Goal: Information Seeking & Learning: Find specific fact

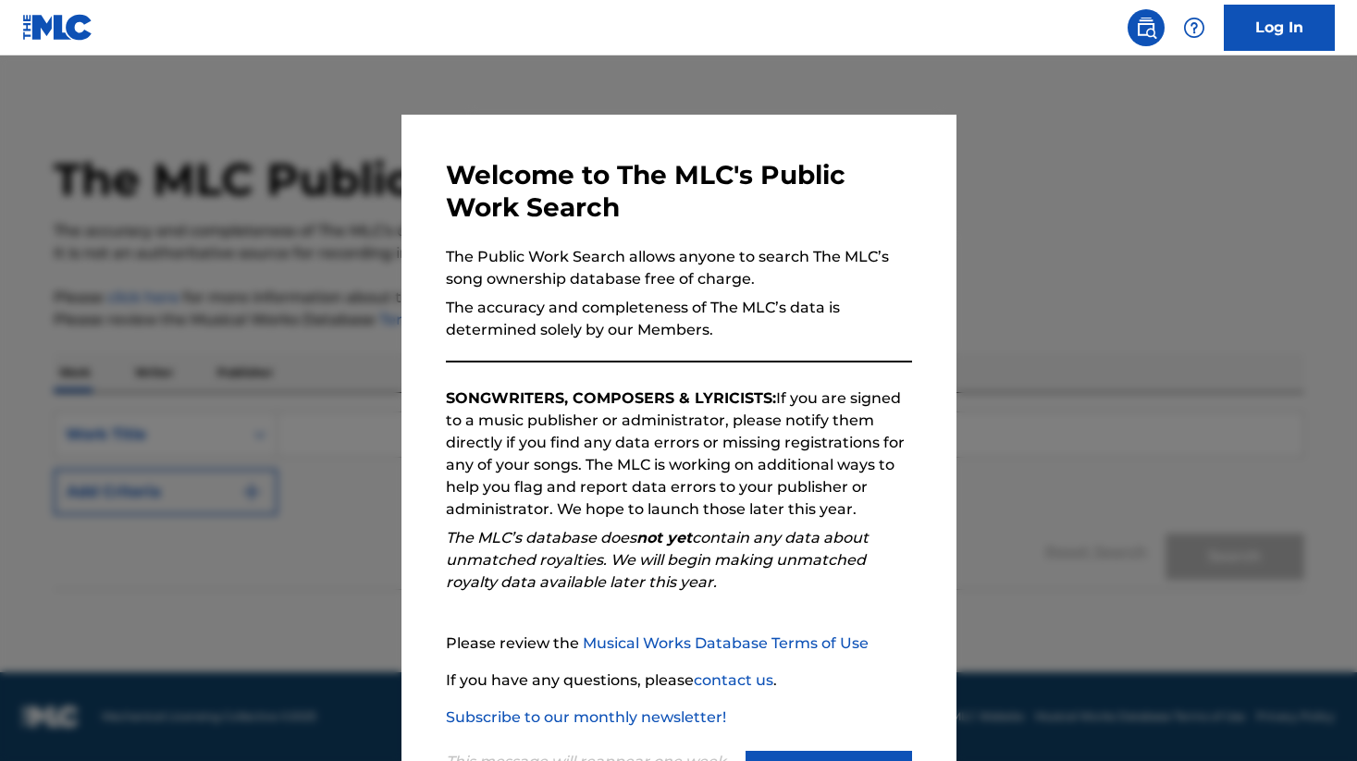
scroll to position [85, 0]
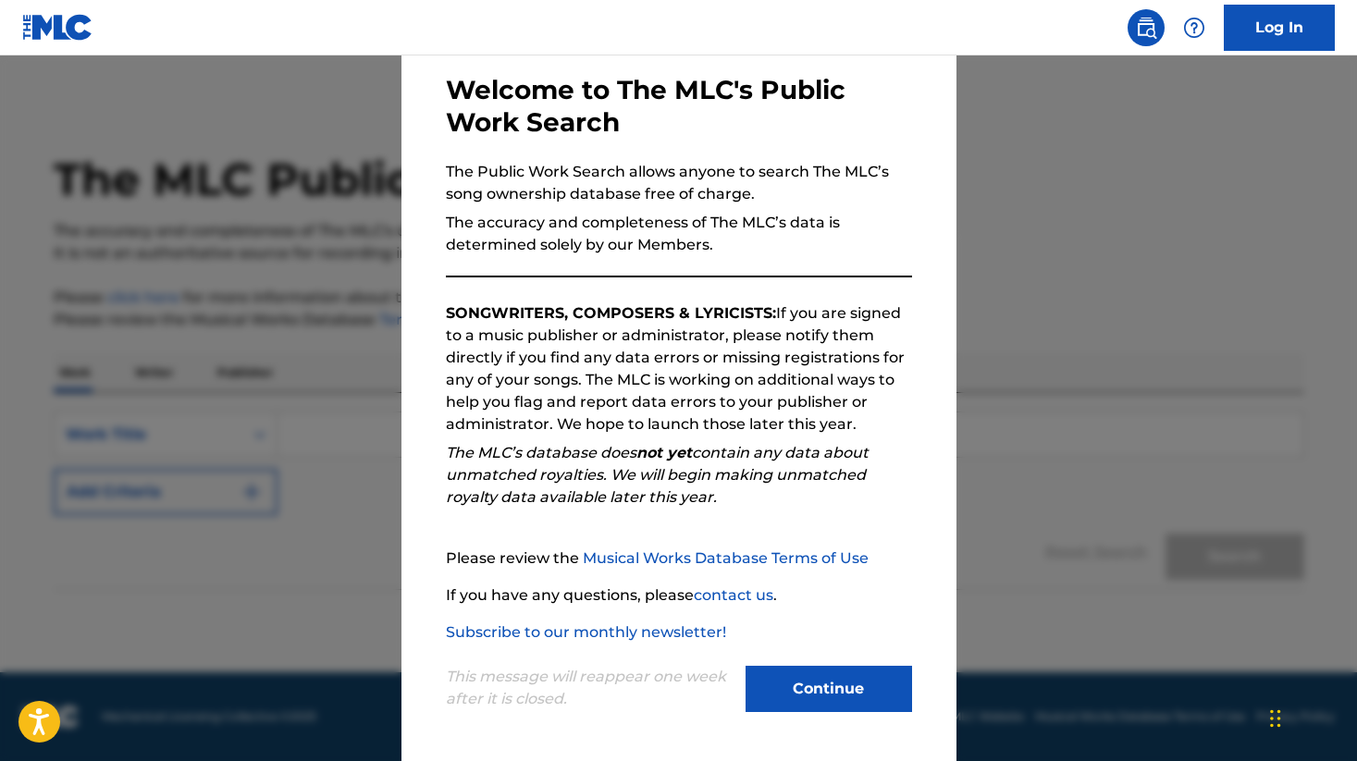
click at [794, 684] on button "Continue" at bounding box center [828, 689] width 166 height 46
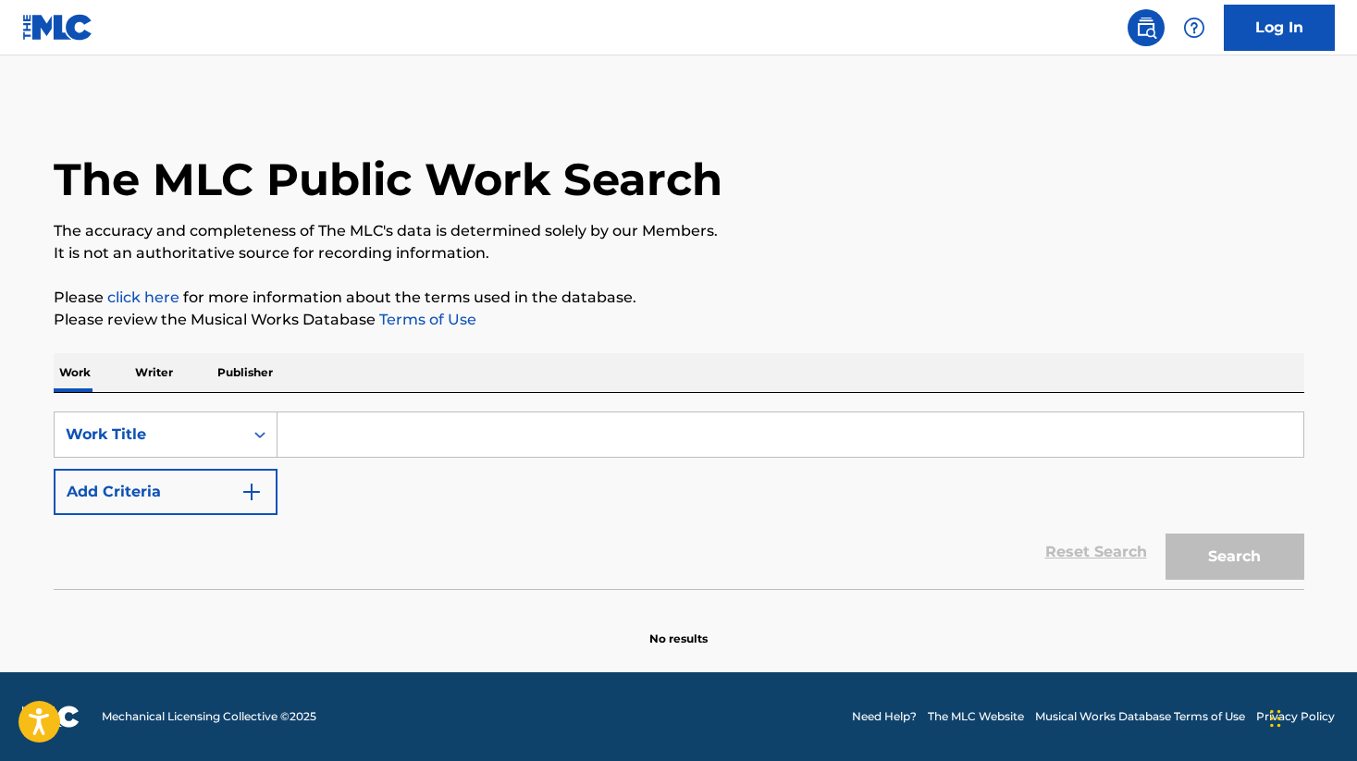
click at [326, 443] on input "Search Form" at bounding box center [790, 434] width 1026 height 44
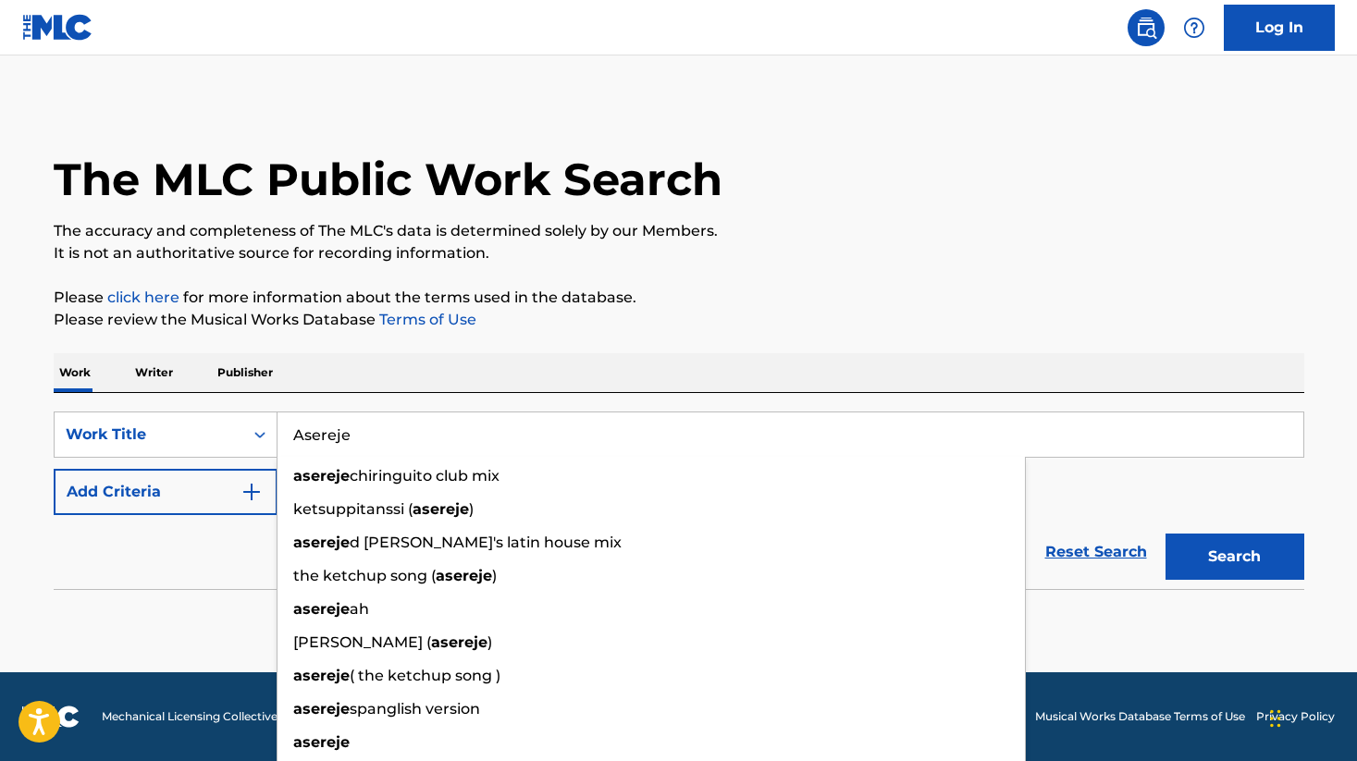
type input "Asereje"
click at [1165, 534] on button "Search" at bounding box center [1234, 557] width 139 height 46
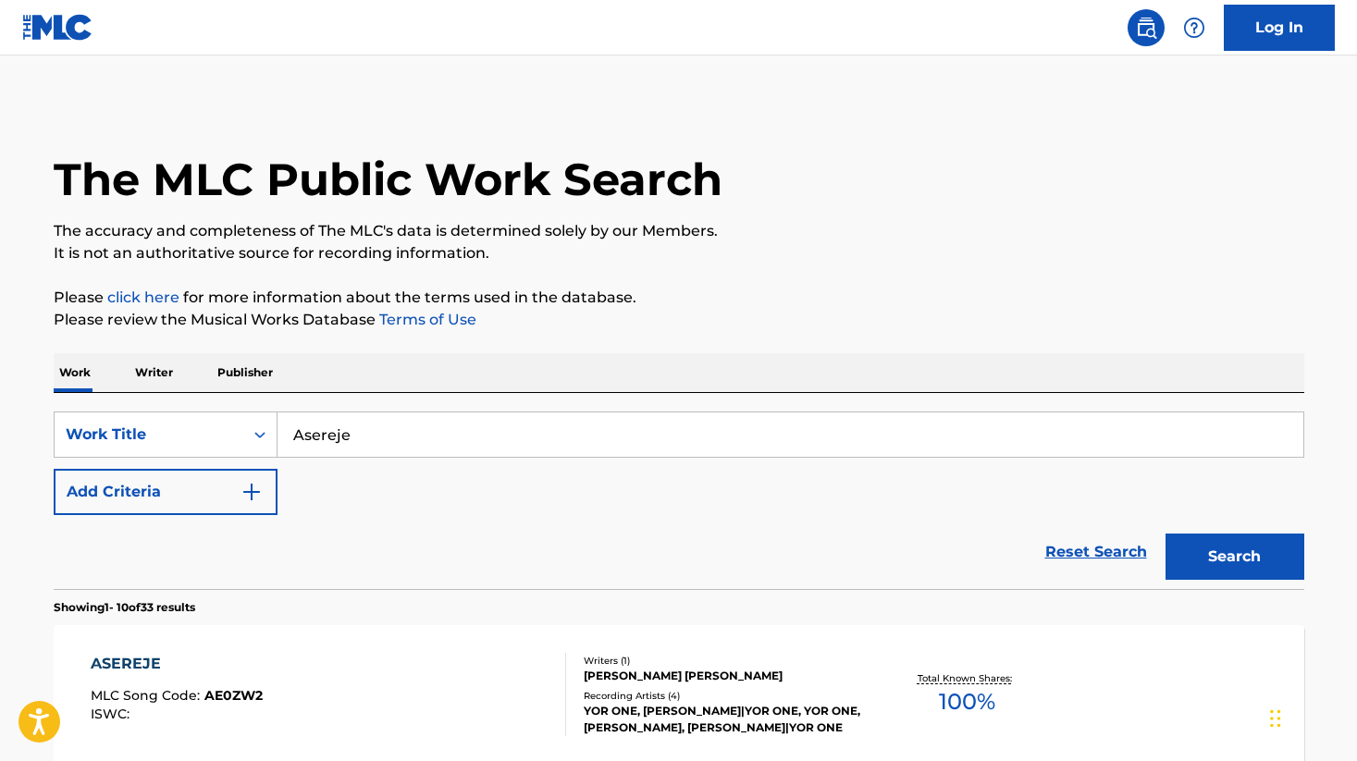
click at [1206, 572] on button "Search" at bounding box center [1234, 557] width 139 height 46
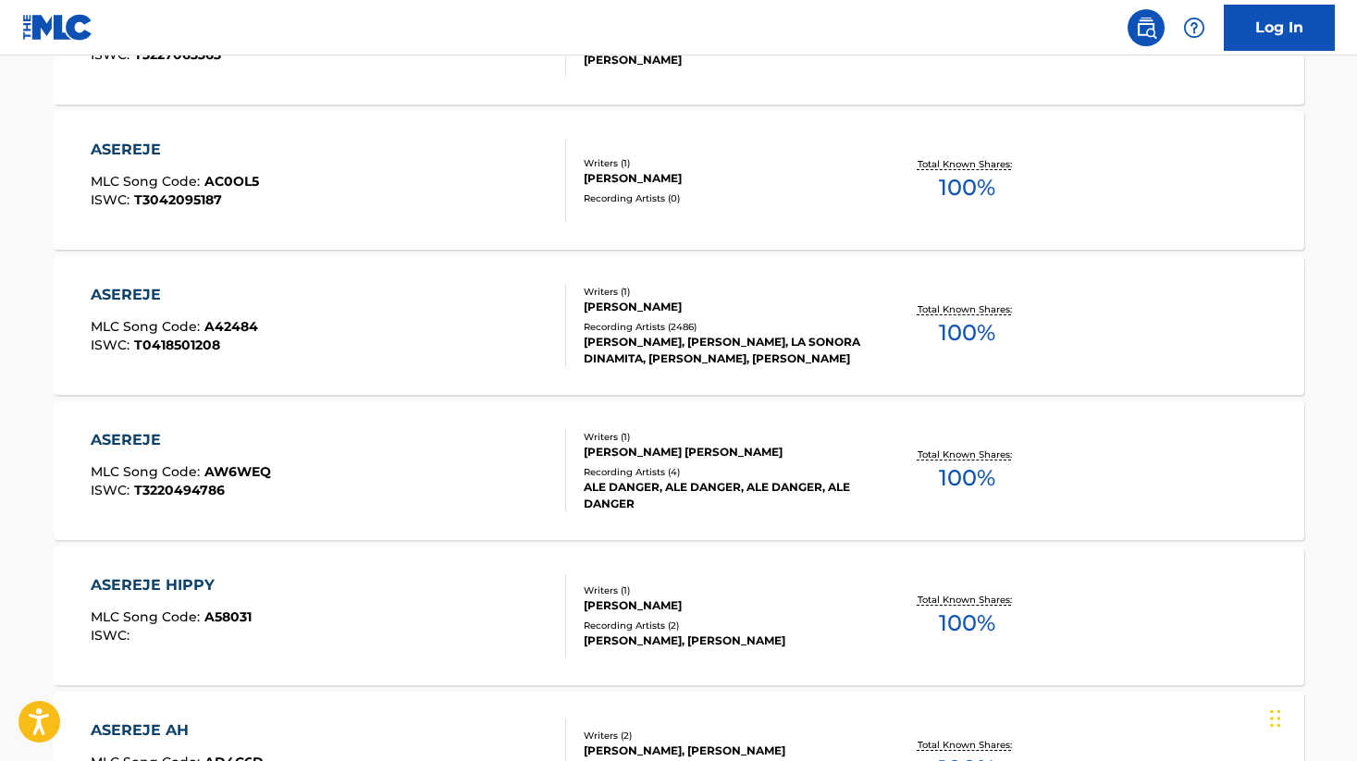
scroll to position [1258, 0]
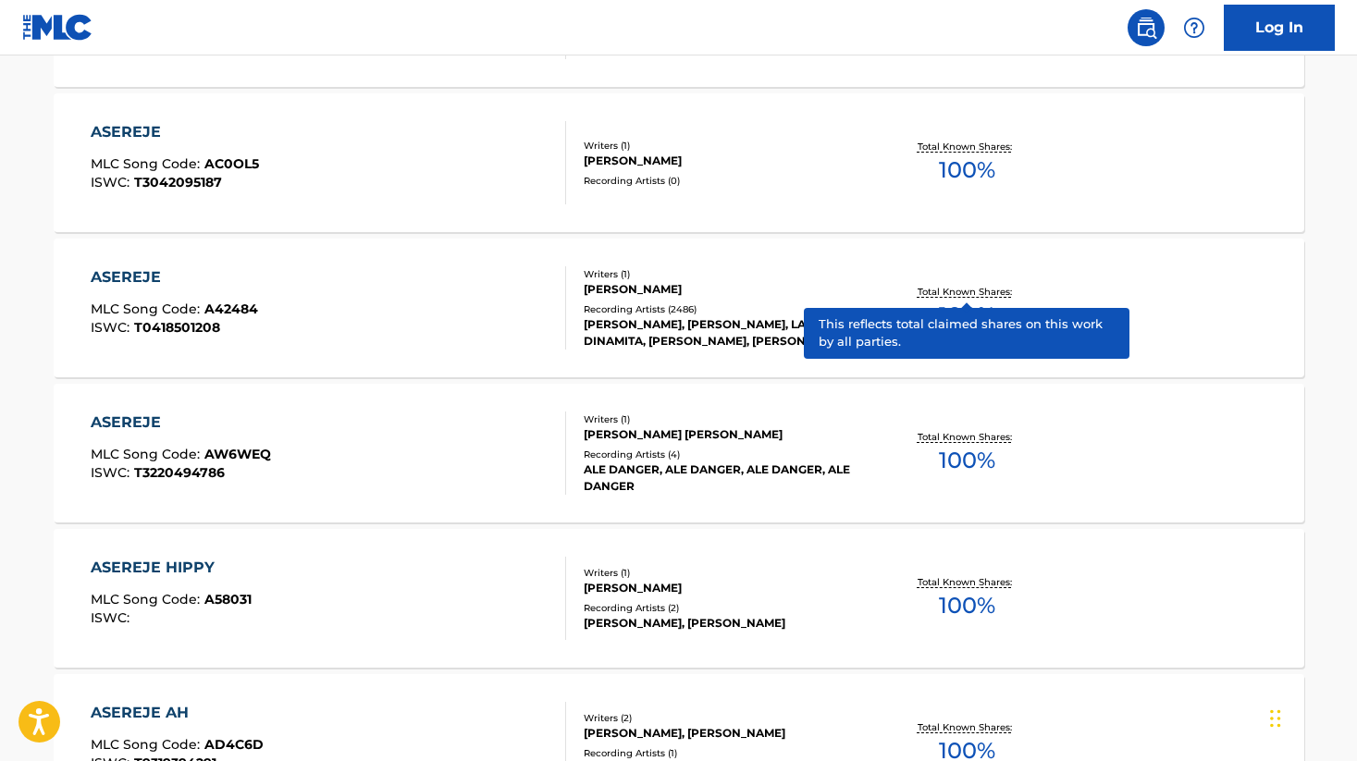
click at [967, 289] on p "Total Known Shares:" at bounding box center [966, 292] width 99 height 14
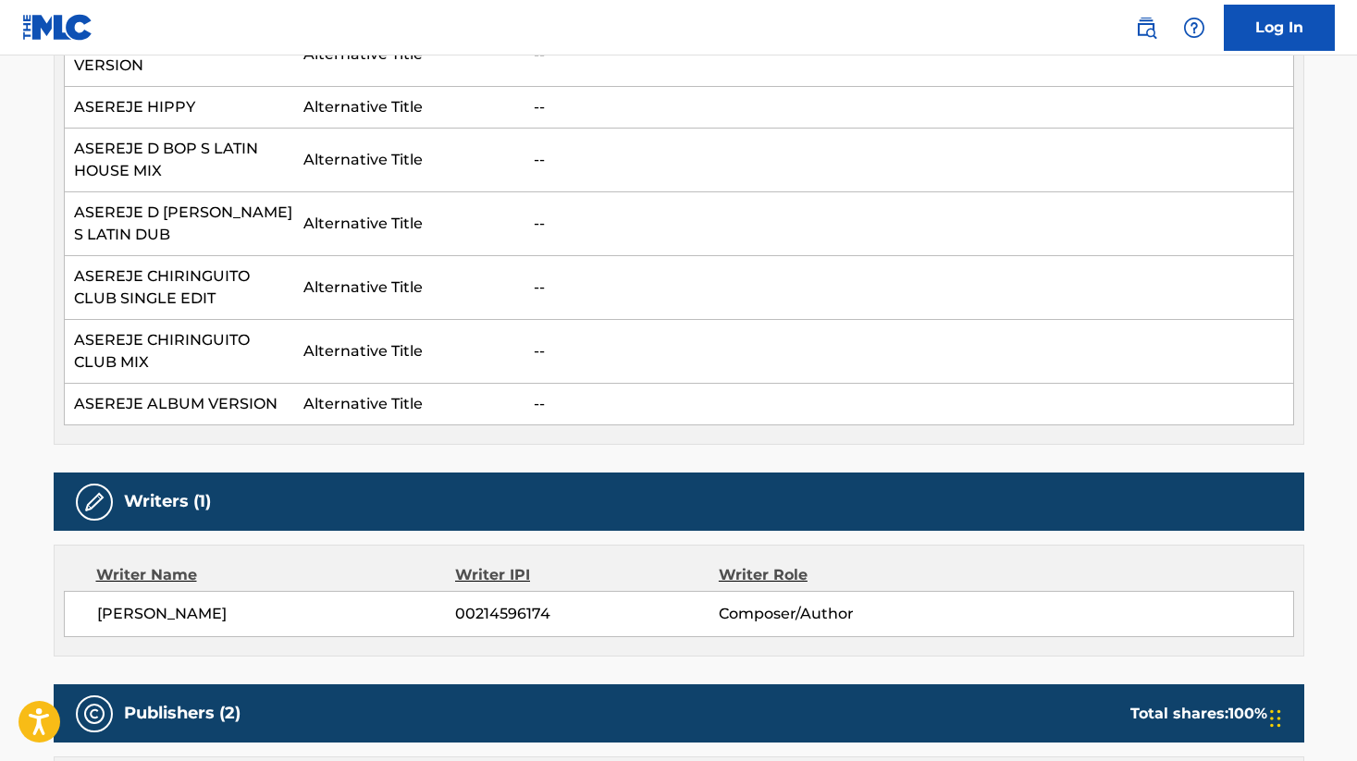
scroll to position [1939, 0]
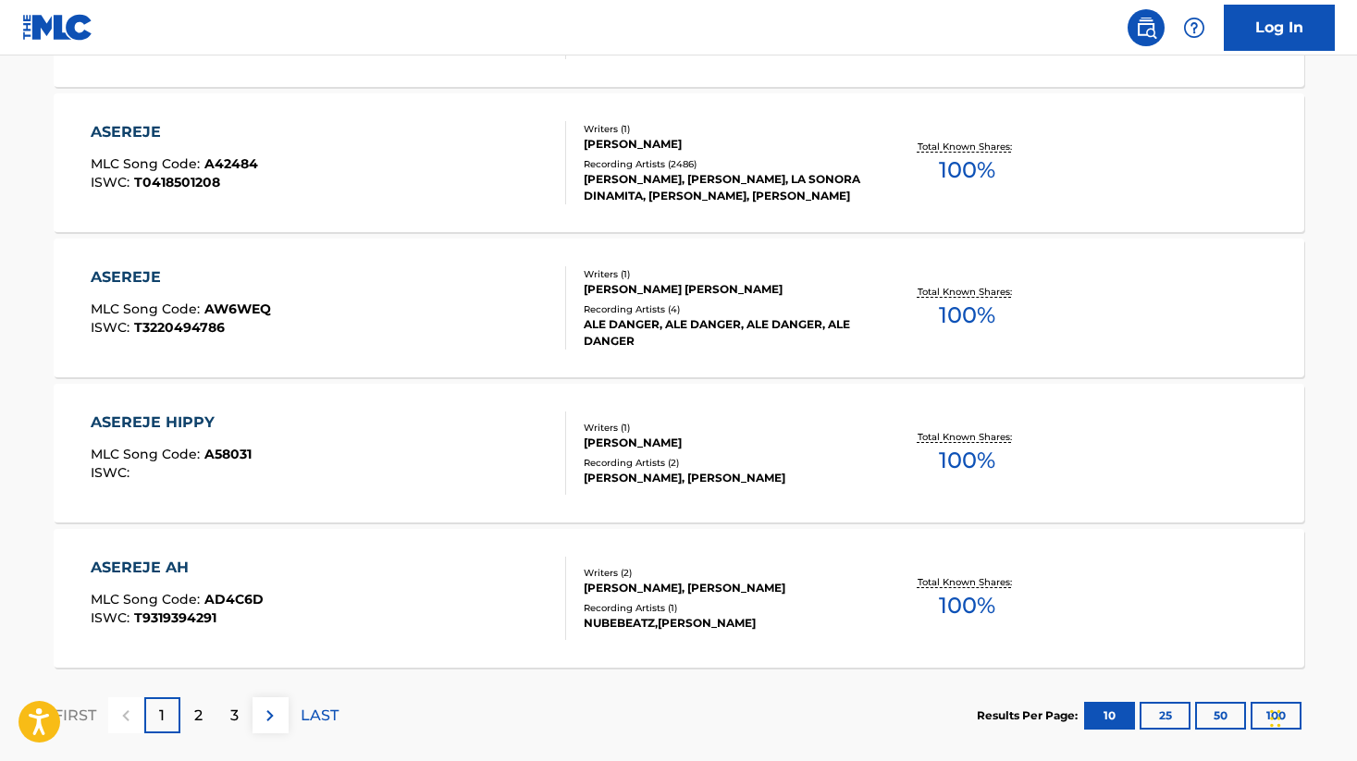
scroll to position [1503, 0]
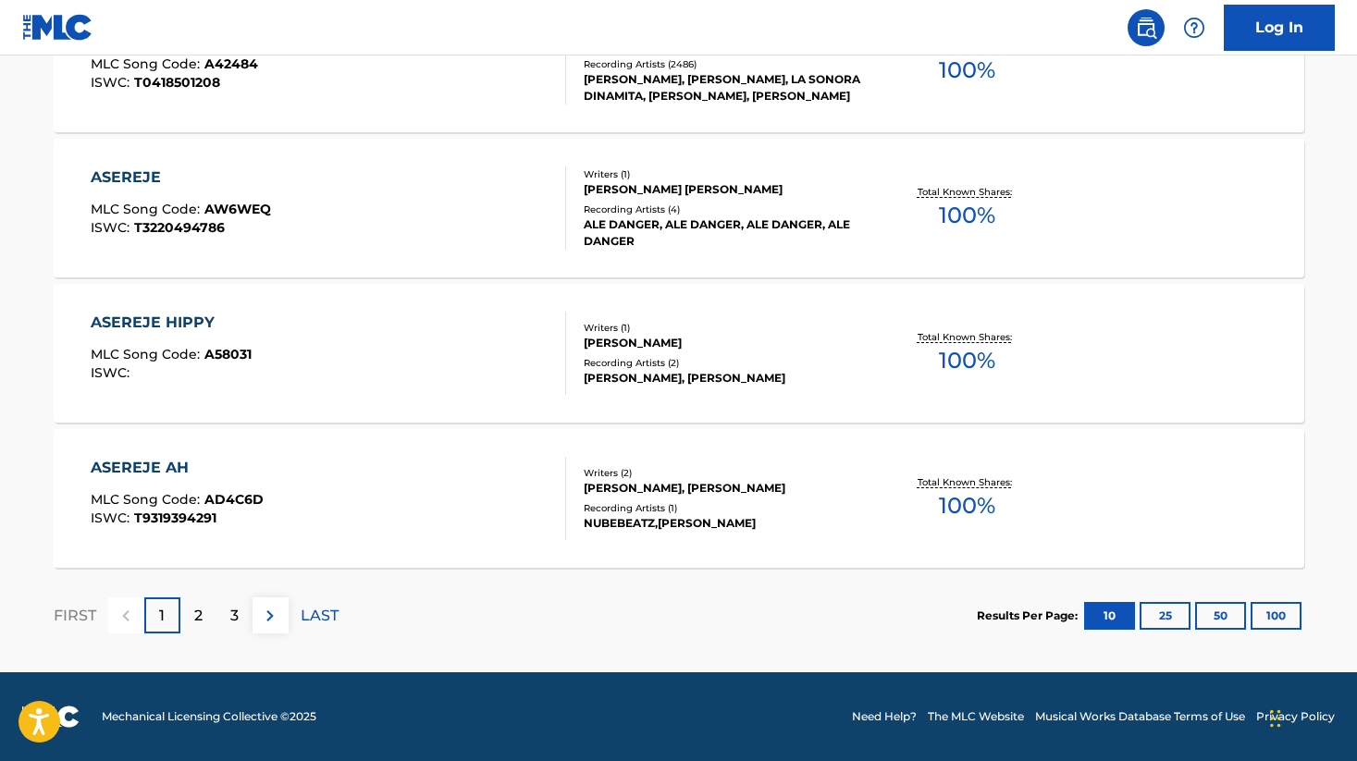
click at [977, 360] on span "100 %" at bounding box center [967, 360] width 56 height 33
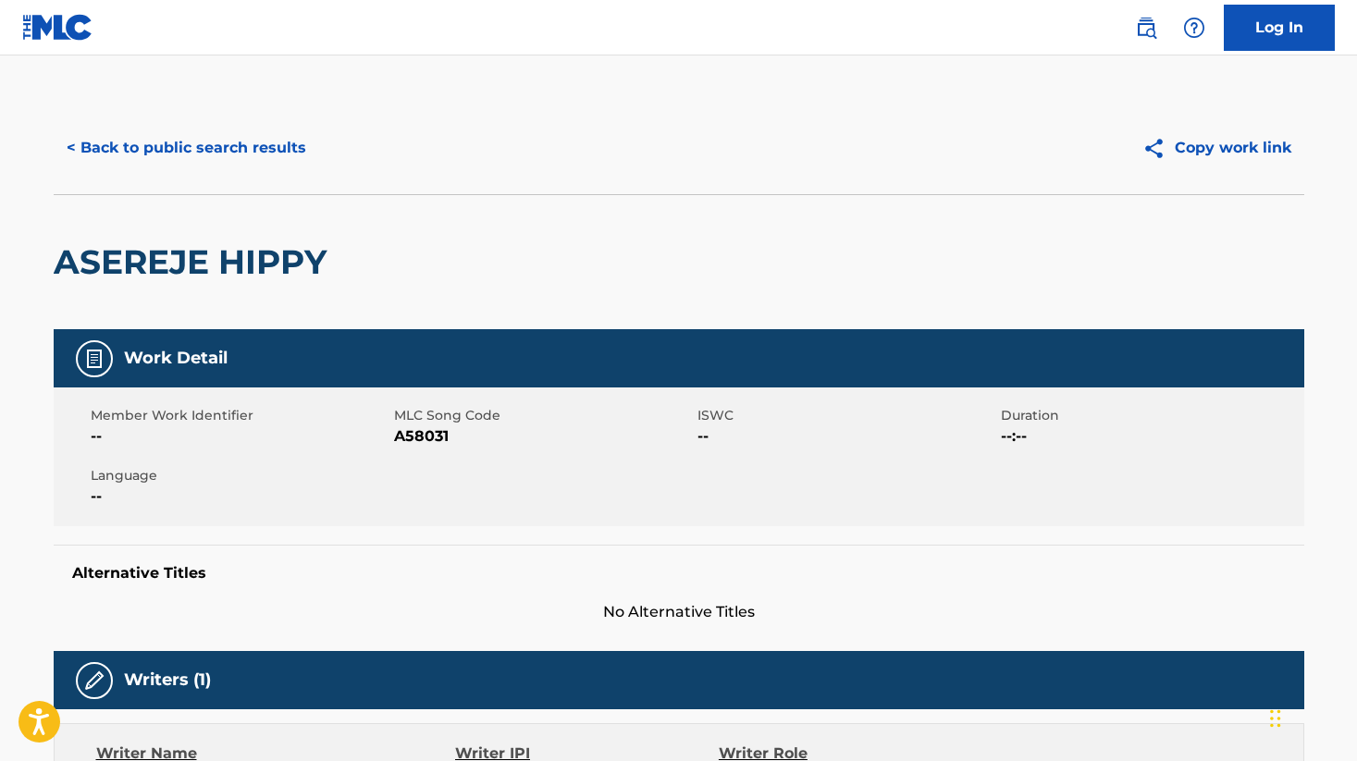
click at [108, 150] on button "< Back to public search results" at bounding box center [186, 148] width 265 height 46
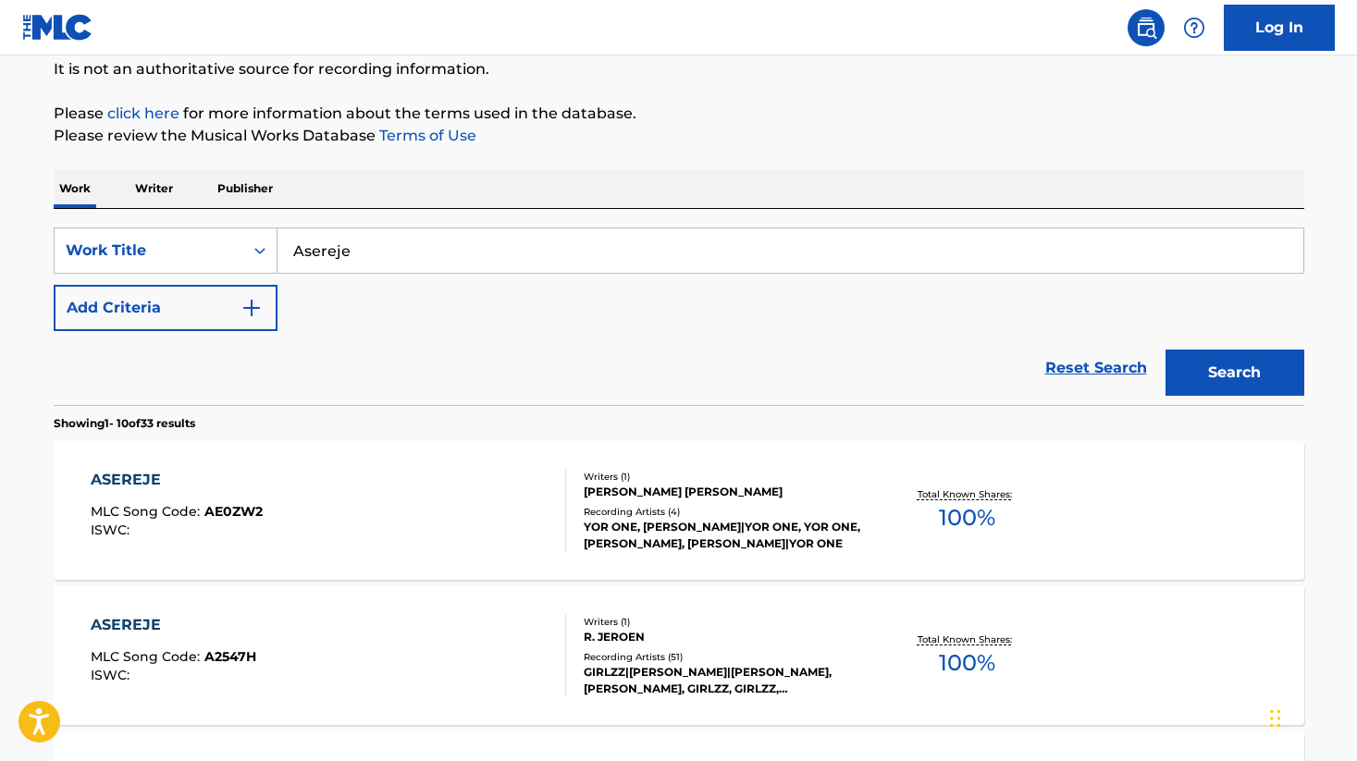
scroll to position [197, 0]
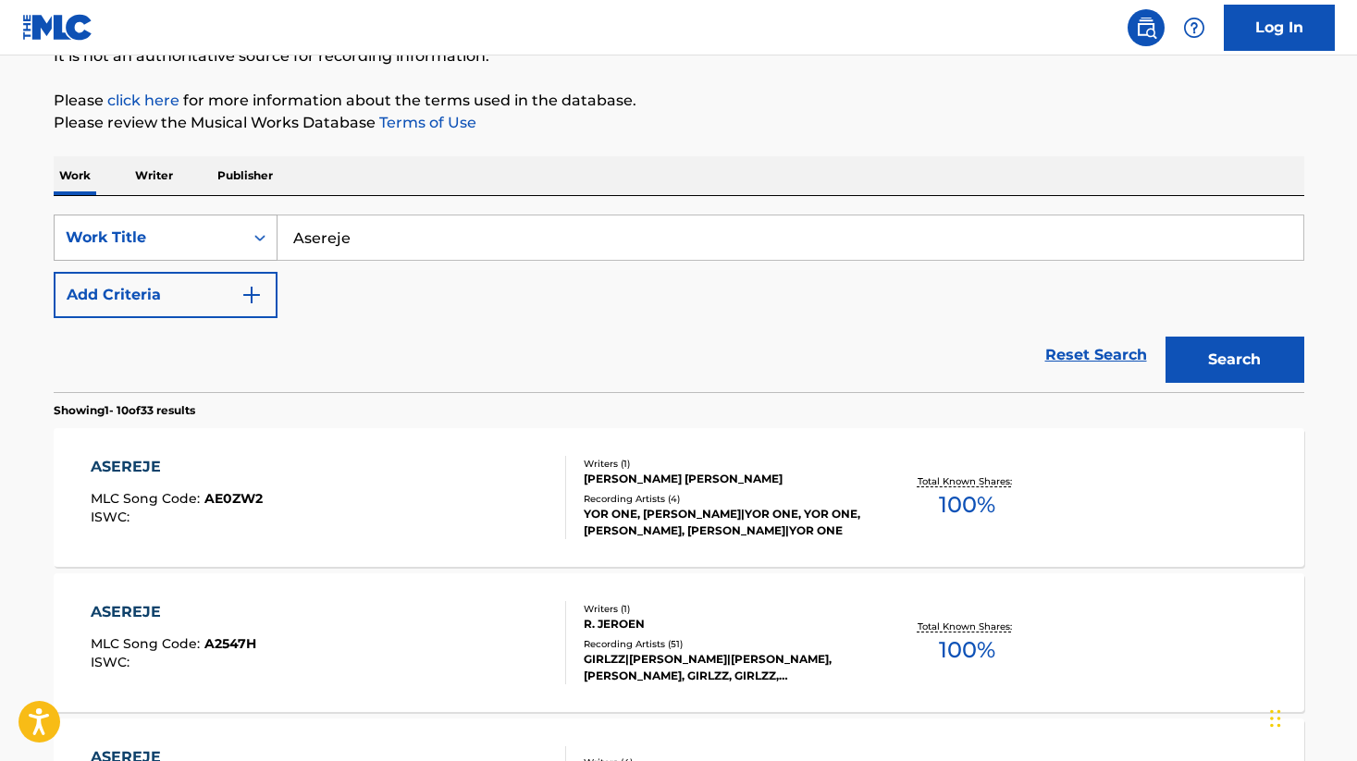
drag, startPoint x: 365, startPoint y: 247, endPoint x: 236, endPoint y: 228, distance: 130.9
click at [239, 228] on div "SearchWithCriteria0c76eb51-43e0-4e0a-a1a0-67fe7b8f9cbc Work Title Asereje" at bounding box center [679, 238] width 1250 height 46
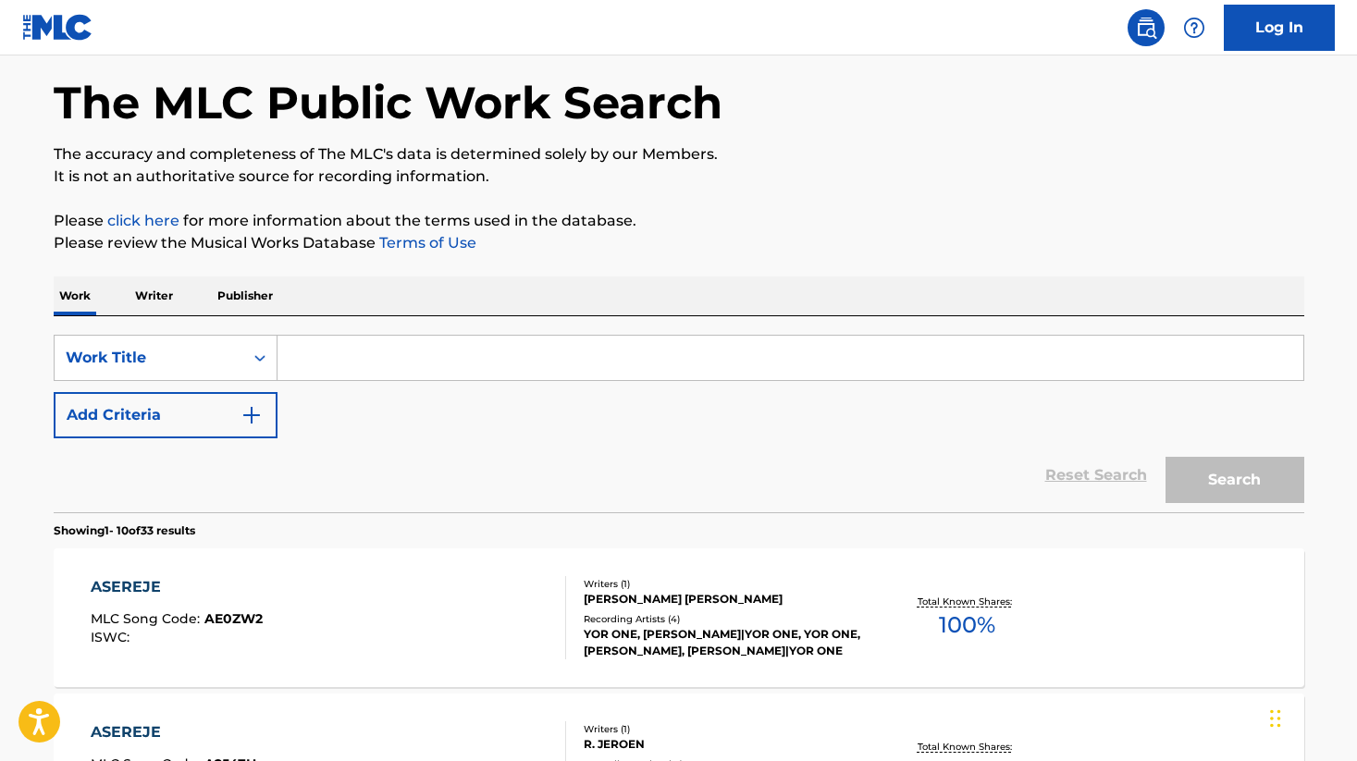
scroll to position [0, 0]
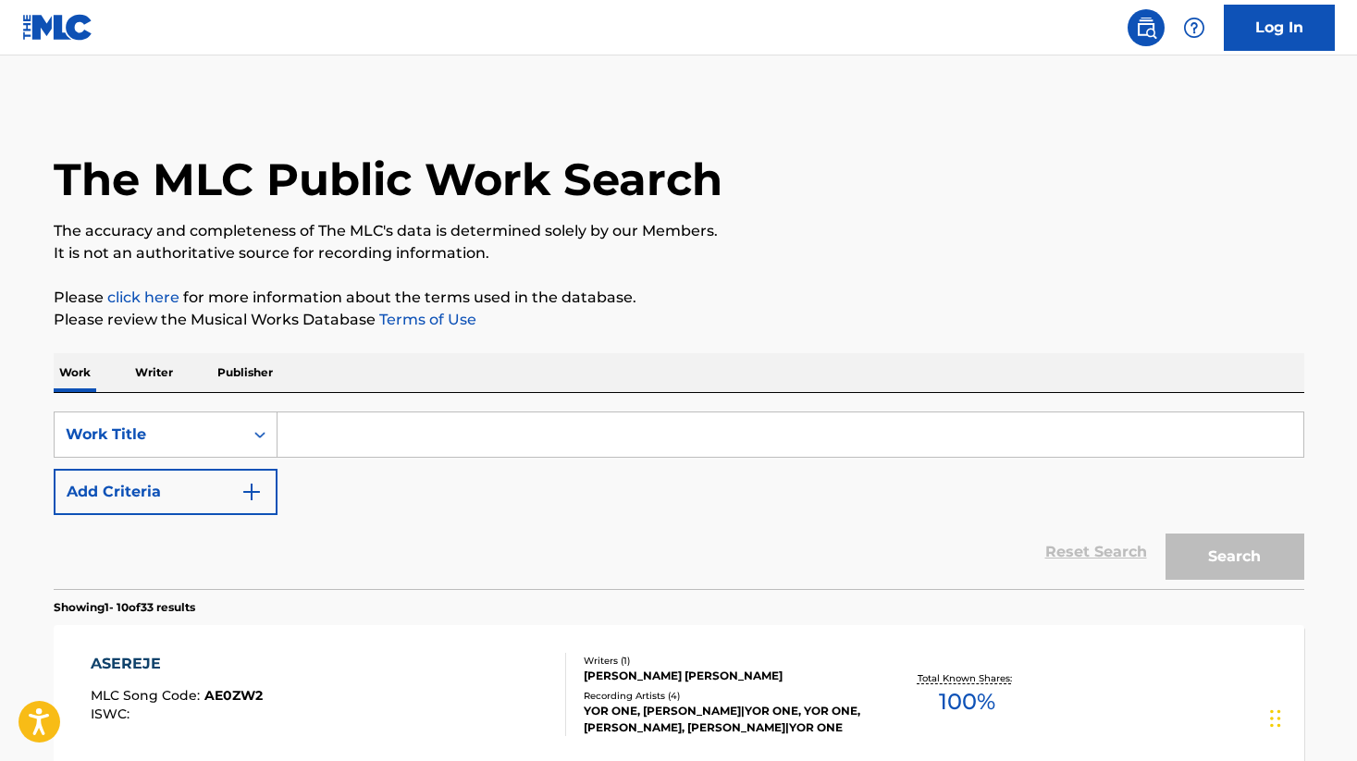
click at [313, 429] on input "Search Form" at bounding box center [790, 434] width 1026 height 44
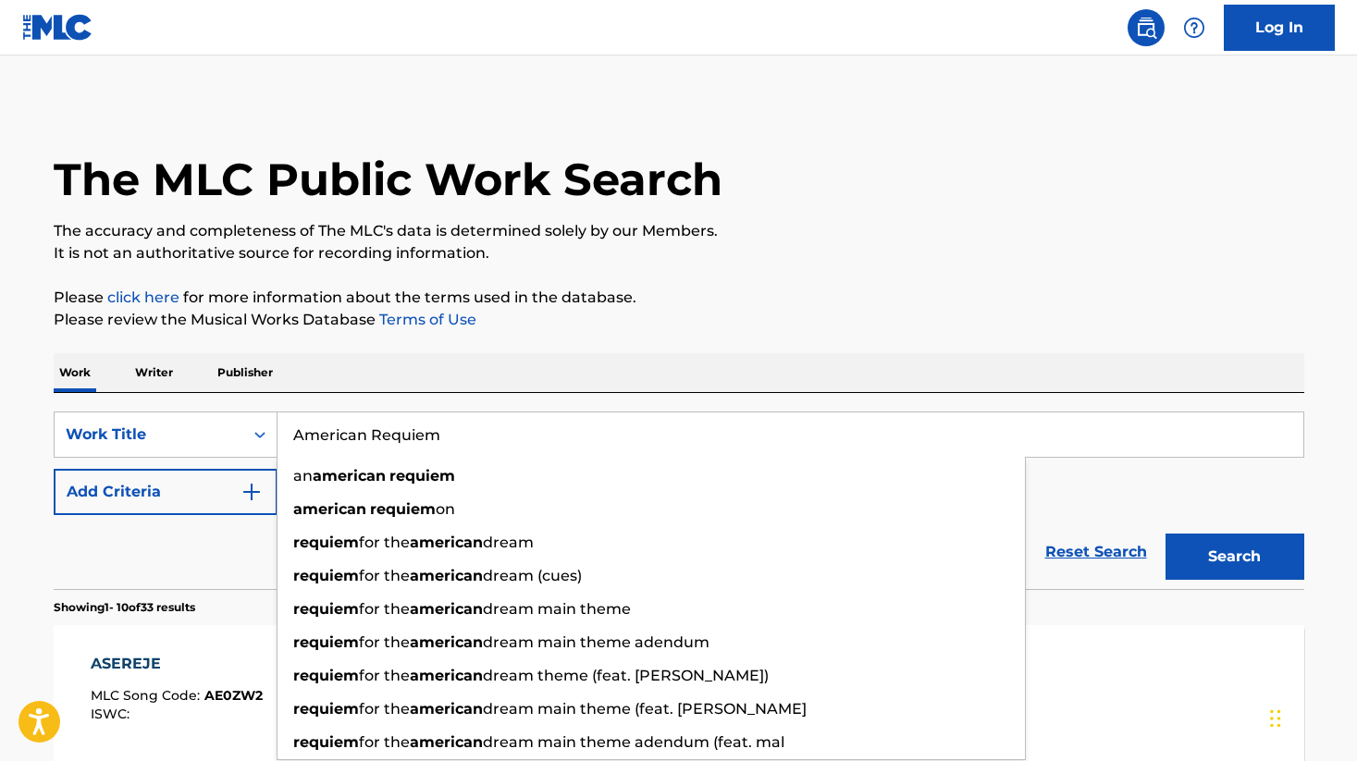
type input "American Requiem"
click at [1165, 534] on button "Search" at bounding box center [1234, 557] width 139 height 46
